Goal: Task Accomplishment & Management: Manage account settings

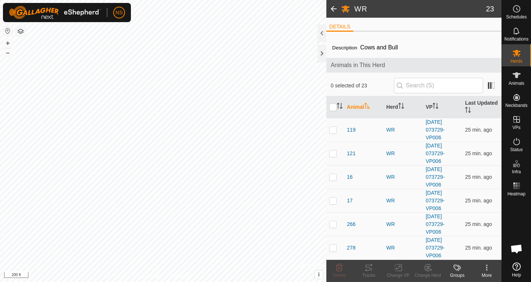
scroll to position [653, 0]
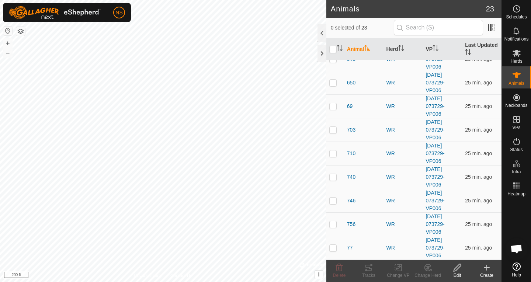
scroll to position [176, 0]
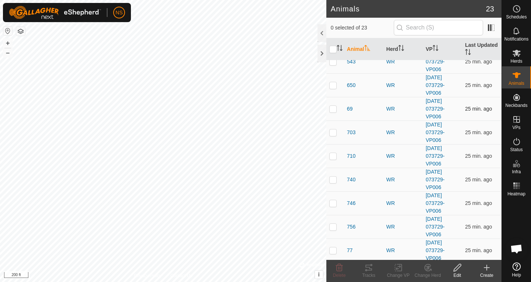
click at [332, 107] on p-checkbox at bounding box center [333, 109] width 7 height 6
checkbox input "true"
click at [366, 271] on icon at bounding box center [366, 270] width 2 height 2
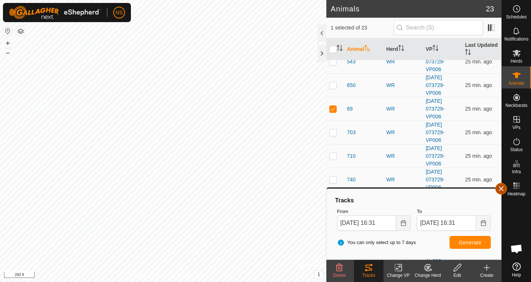
click at [501, 190] on button "button" at bounding box center [502, 189] width 12 height 12
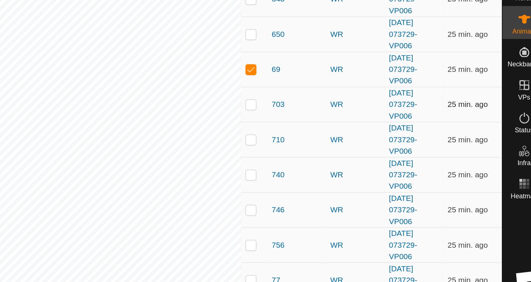
click at [334, 132] on p-checkbox at bounding box center [333, 133] width 7 height 6
checkbox input "true"
click at [334, 108] on p-checkbox at bounding box center [333, 109] width 7 height 6
checkbox input "false"
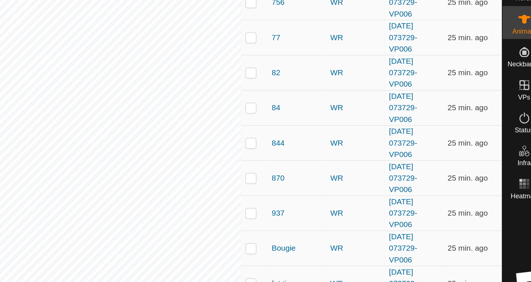
scroll to position [344, 0]
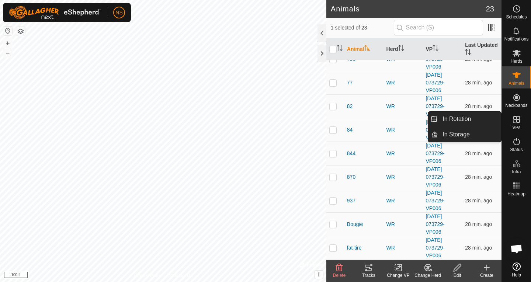
click at [517, 121] on icon at bounding box center [517, 119] width 9 height 9
click at [481, 120] on link "In Rotation" at bounding box center [469, 119] width 63 height 15
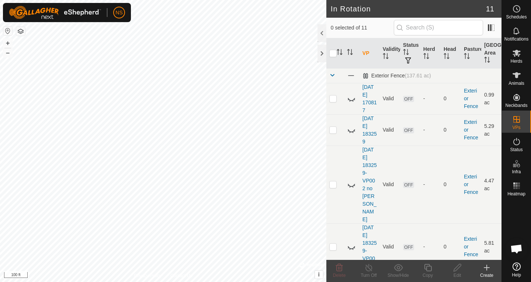
scroll to position [194, 0]
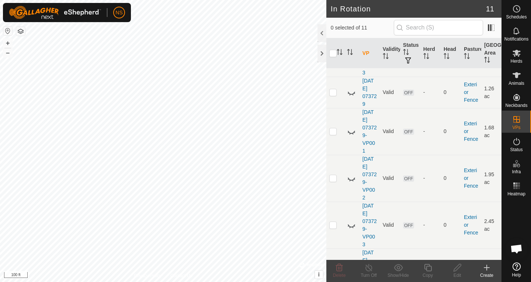
click at [348, 268] on icon at bounding box center [351, 272] width 9 height 9
click at [352, 221] on icon at bounding box center [351, 225] width 9 height 9
click at [356, 174] on icon at bounding box center [351, 178] width 9 height 9
click at [351, 131] on icon at bounding box center [351, 132] width 7 height 3
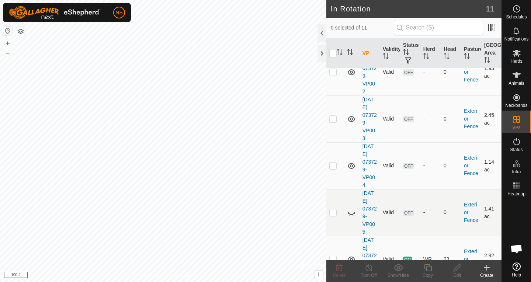
click at [350, 212] on icon at bounding box center [351, 213] width 7 height 3
